Goal: Task Accomplishment & Management: Complete application form

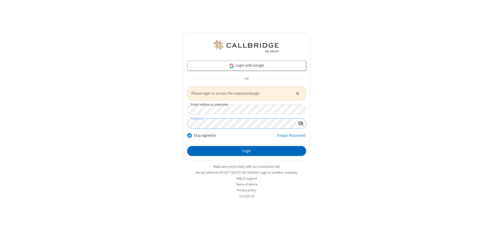
click at [247, 151] on button "Login" at bounding box center [246, 151] width 119 height 10
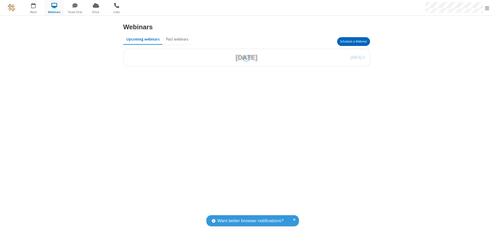
click at [353, 42] on button "Schedule a Webinar" at bounding box center [353, 41] width 33 height 9
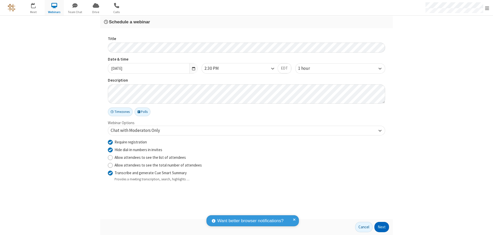
click at [382, 227] on button "Next" at bounding box center [381, 227] width 15 height 10
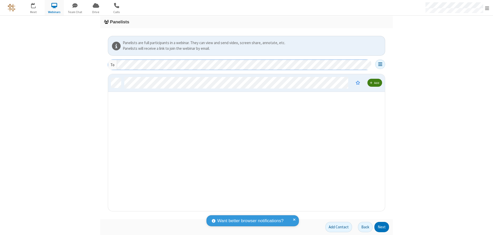
scroll to position [133, 273]
click at [382, 227] on button "Next" at bounding box center [381, 227] width 15 height 10
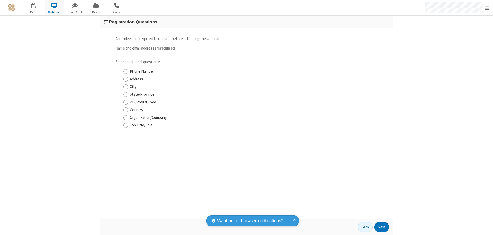
click at [126, 71] on input "Phone Number" at bounding box center [125, 71] width 5 height 5
checkbox input "true"
click at [382, 227] on button "Next" at bounding box center [381, 227] width 15 height 10
